Goal: Check status

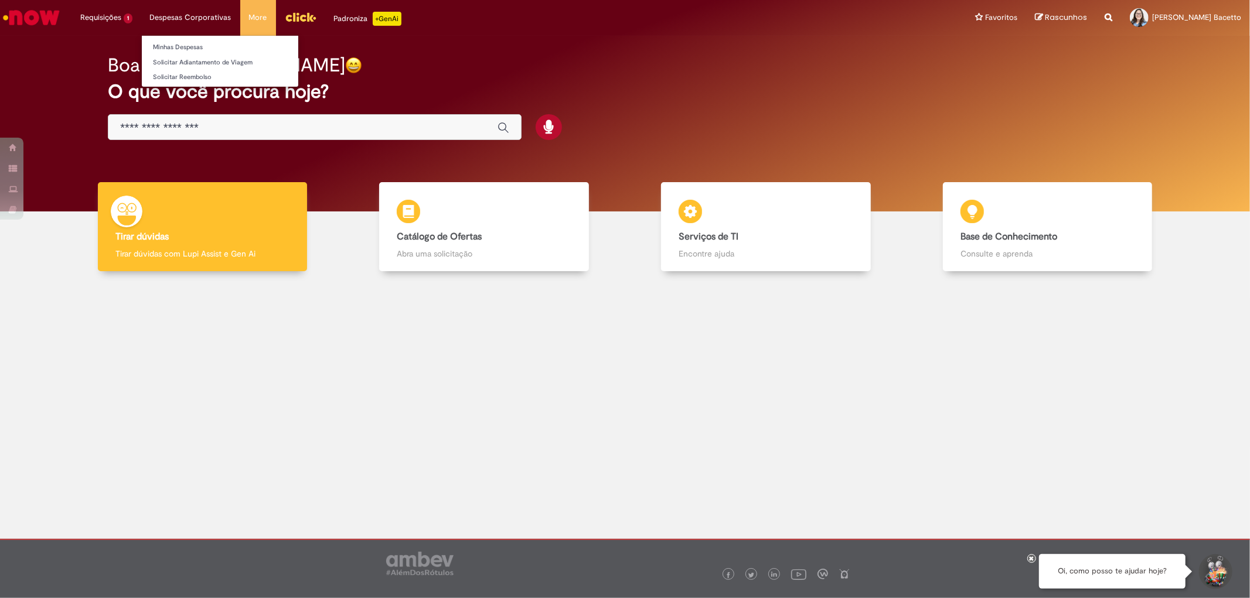
click at [141, 12] on li "Despesas Corporativas Minhas Despesas Solicitar Adiantamento de Viagem Solicita…" at bounding box center [107, 17] width 70 height 35
click at [171, 48] on link "Minhas Despesas" at bounding box center [220, 47] width 156 height 13
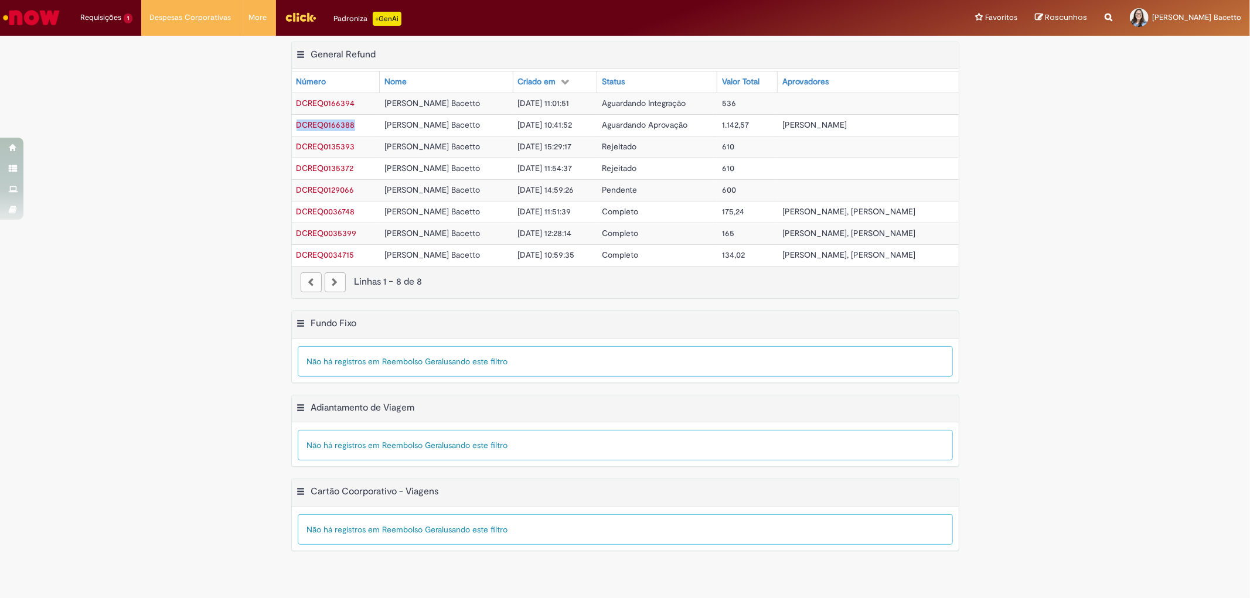
drag, startPoint x: 358, startPoint y: 121, endPoint x: 298, endPoint y: 126, distance: 60.6
click at [298, 126] on td "DCREQ0166388" at bounding box center [336, 125] width 88 height 22
copy span "DCREQ0166388"
drag, startPoint x: 360, startPoint y: 100, endPoint x: 294, endPoint y: 106, distance: 65.9
click at [294, 106] on td "DCREQ0166394" at bounding box center [336, 104] width 88 height 22
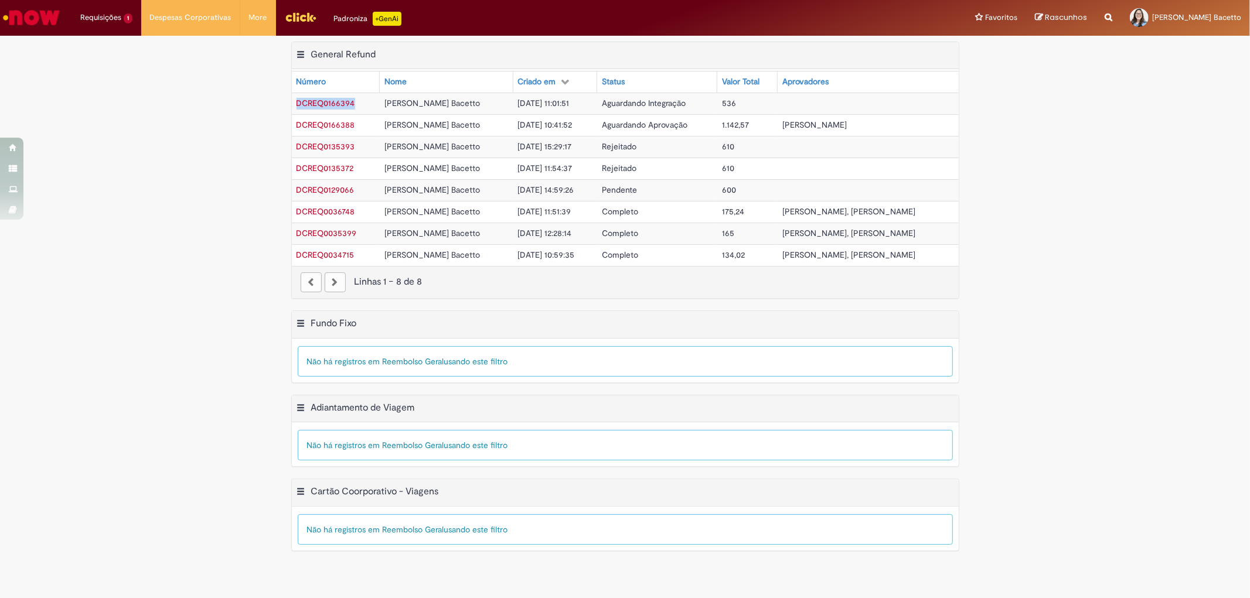
copy span "DCREQ0166394"
